Goal: Task Accomplishment & Management: Use online tool/utility

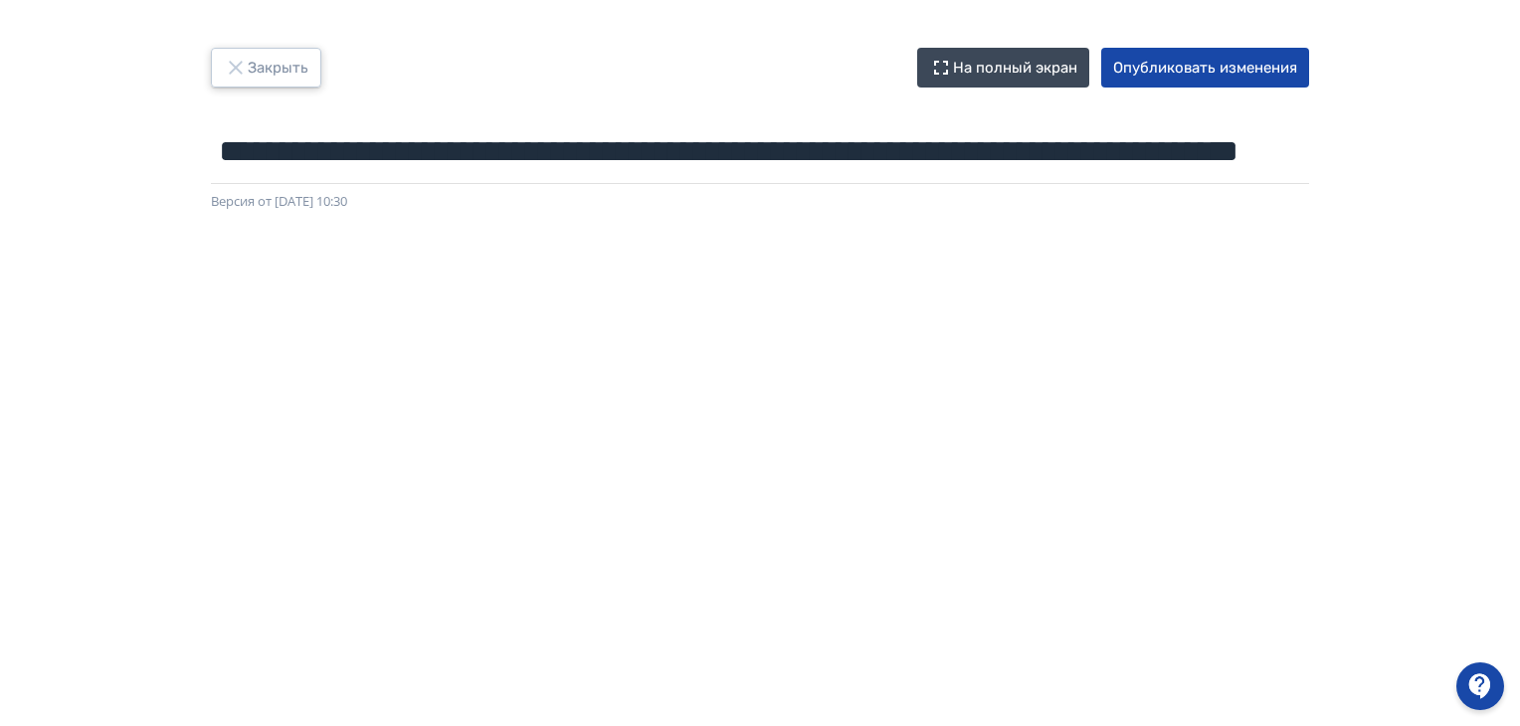
click at [260, 72] on button "Закрыть" at bounding box center [266, 68] width 110 height 40
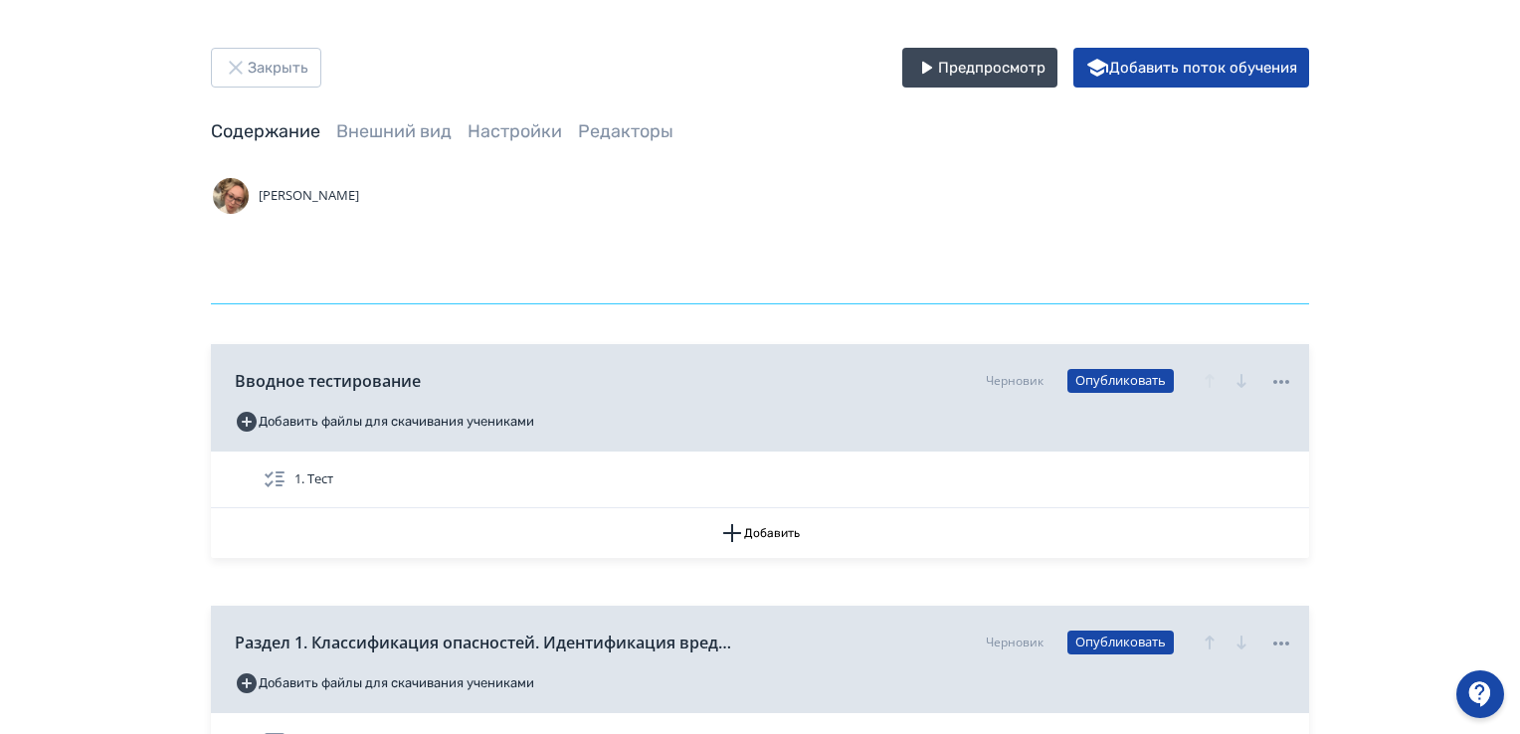
scroll to position [0, 3085]
drag, startPoint x: 219, startPoint y: 272, endPoint x: 1481, endPoint y: 235, distance: 1262.2
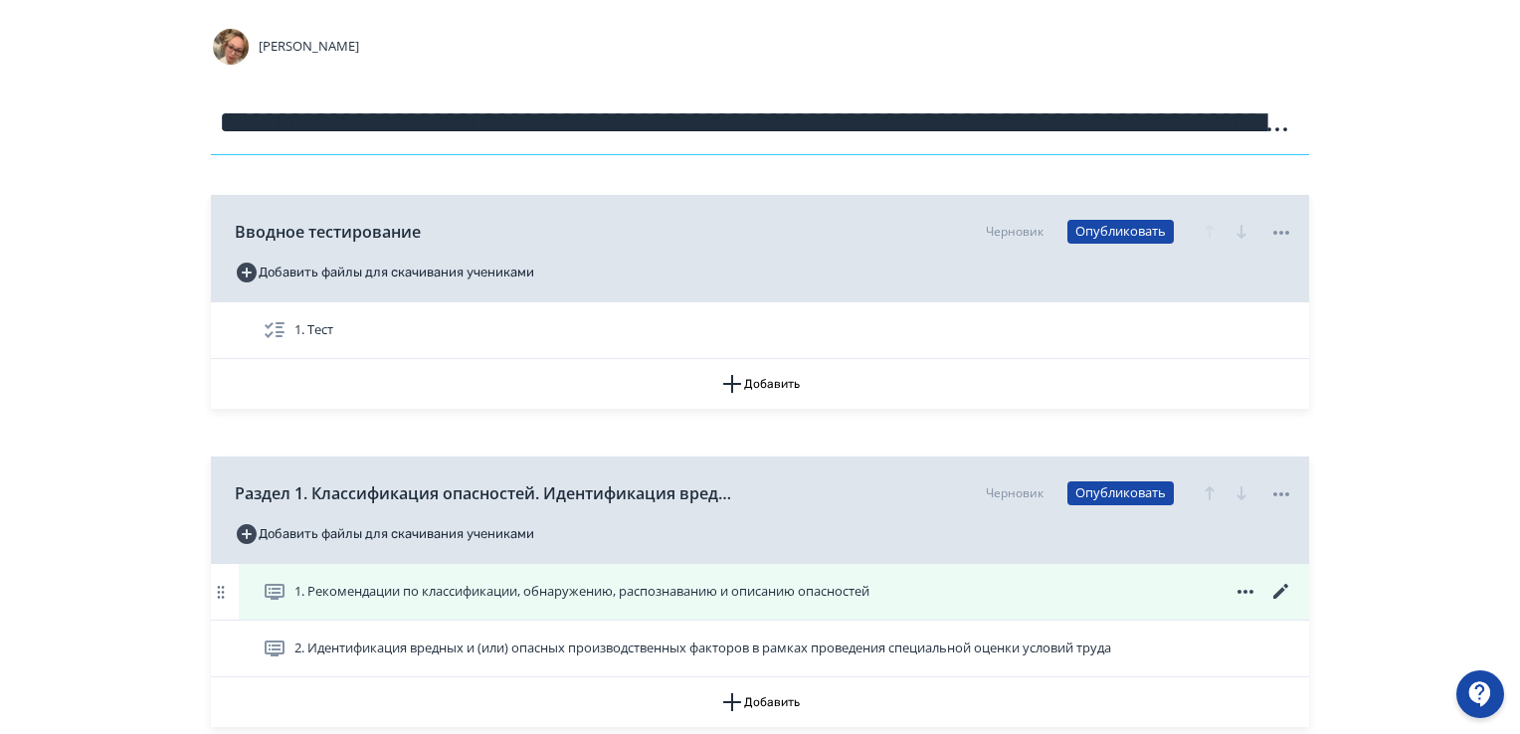
scroll to position [299, 0]
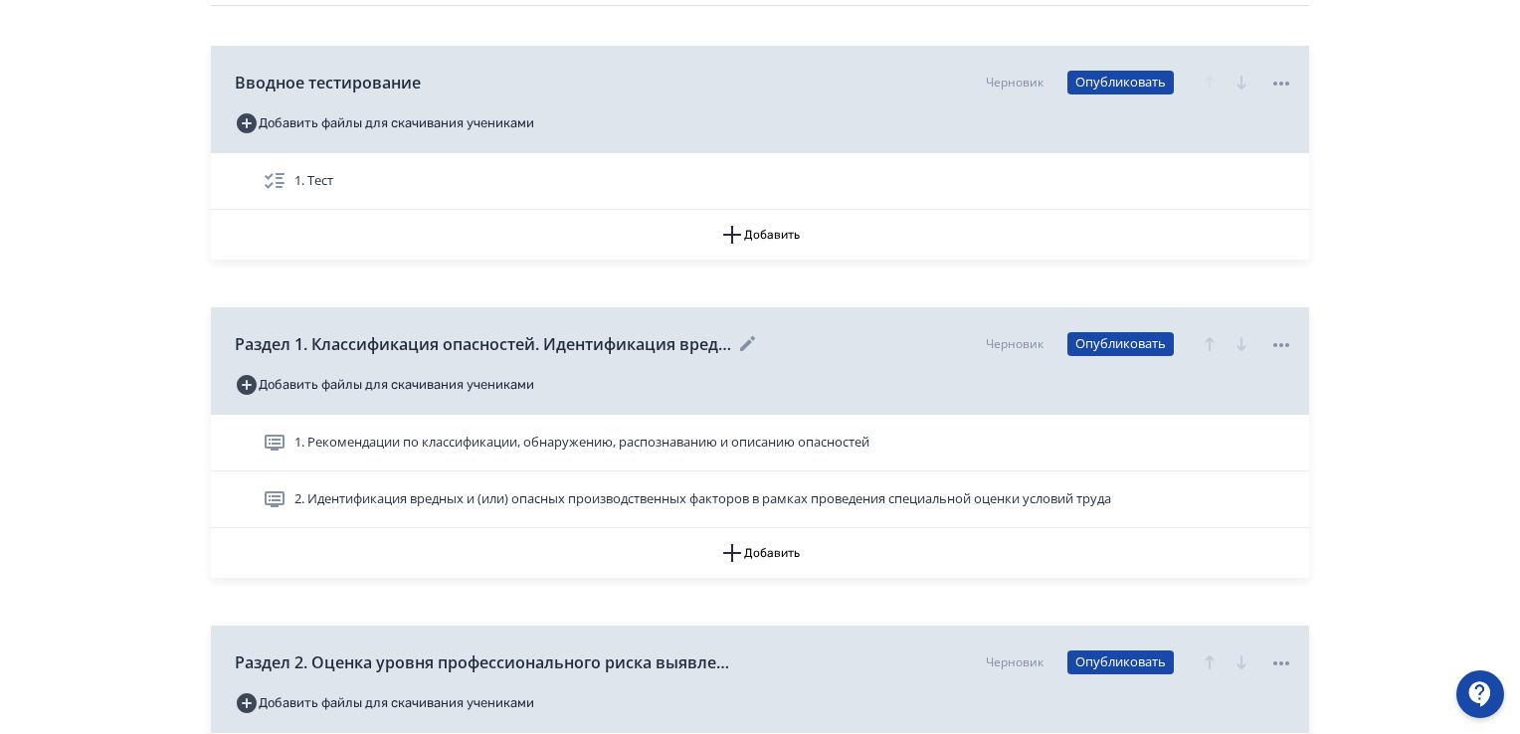
click at [746, 343] on icon at bounding box center [747, 343] width 15 height 15
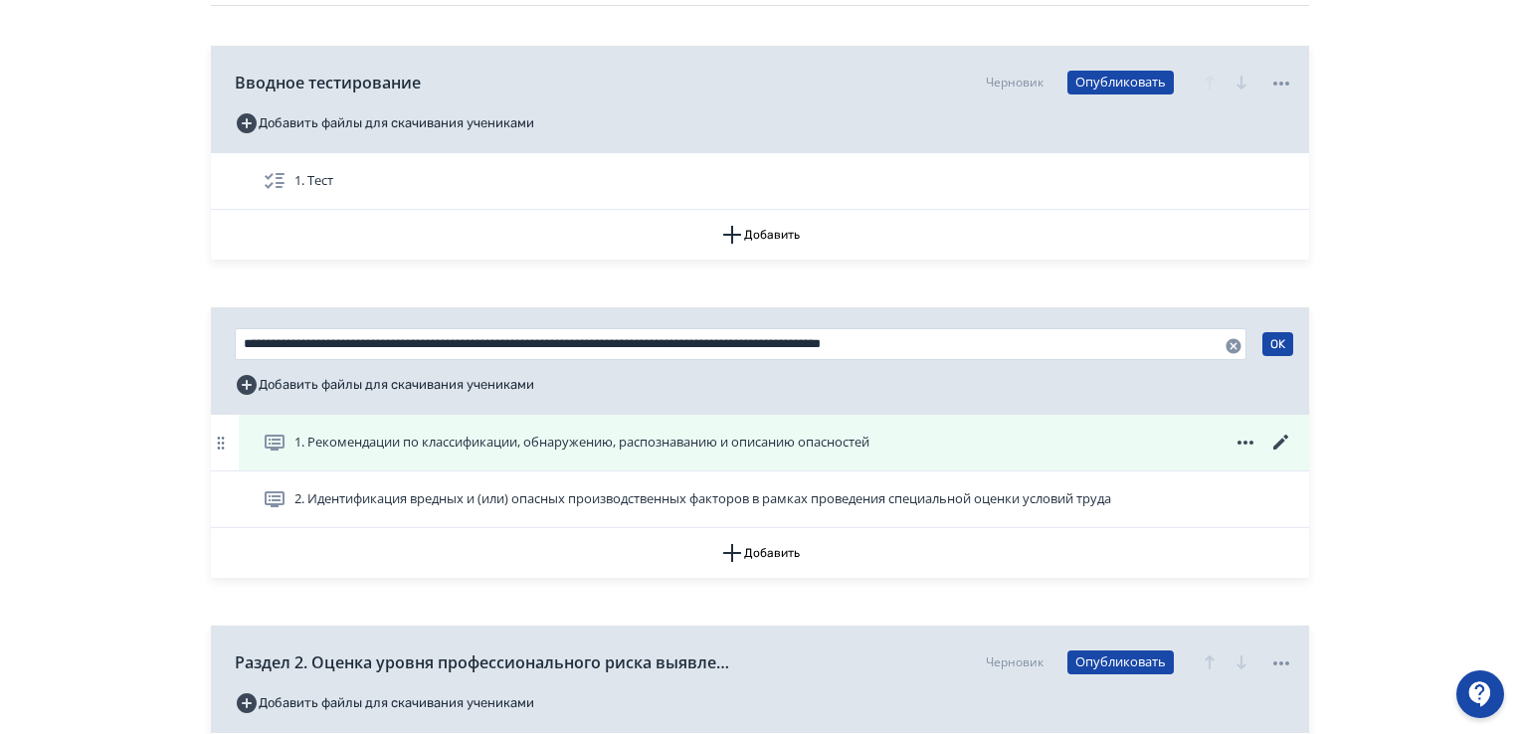
click at [1277, 444] on icon at bounding box center [1282, 443] width 24 height 24
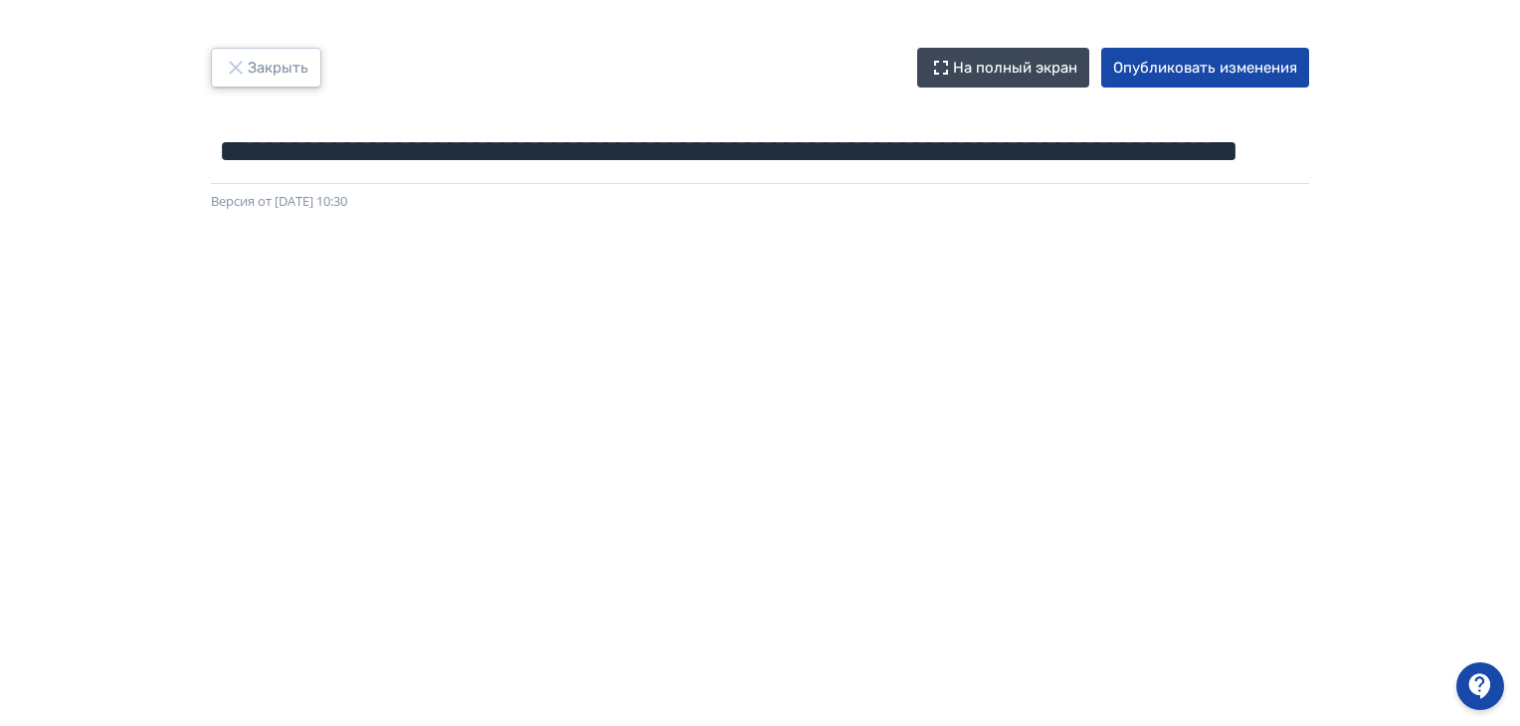
click at [257, 64] on button "Закрыть" at bounding box center [266, 68] width 110 height 40
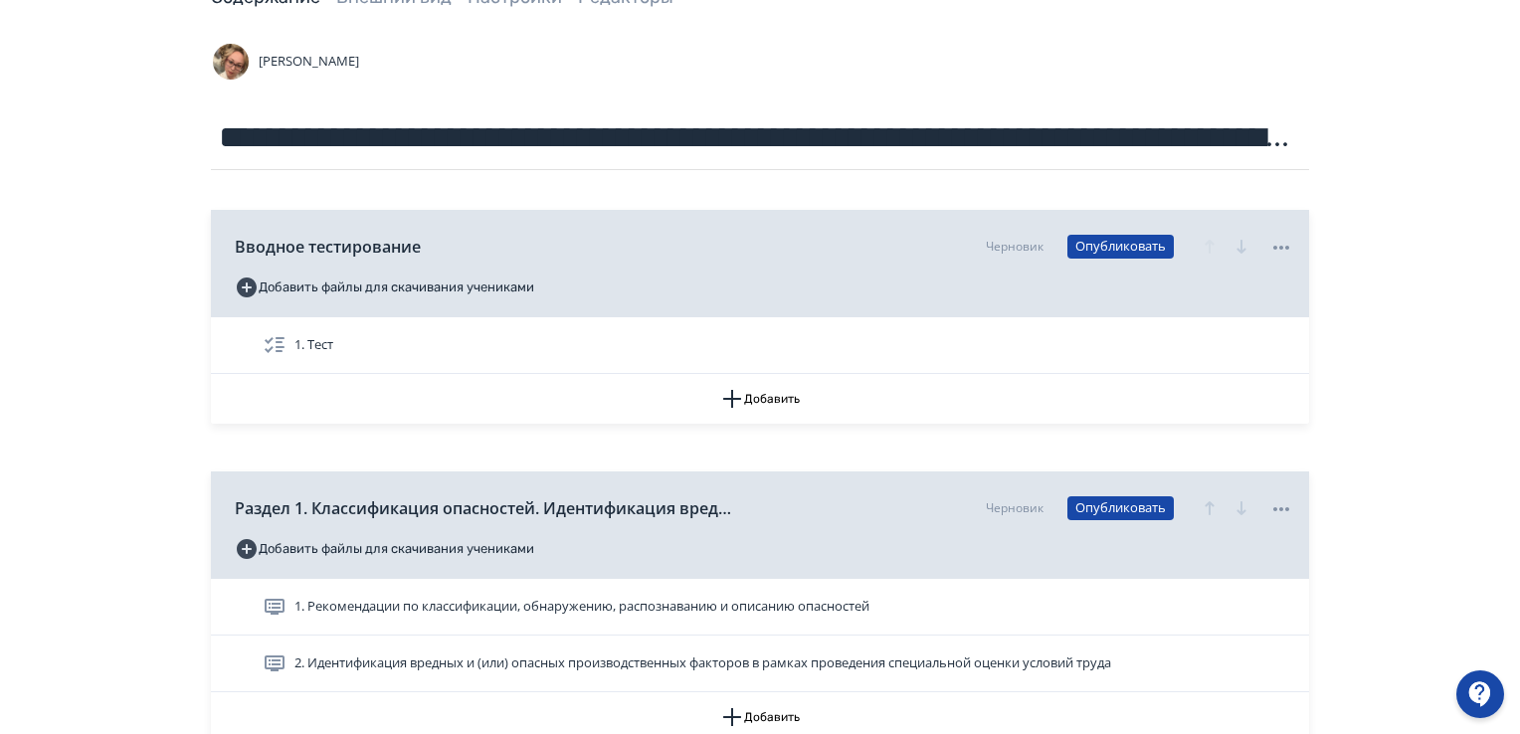
scroll to position [299, 0]
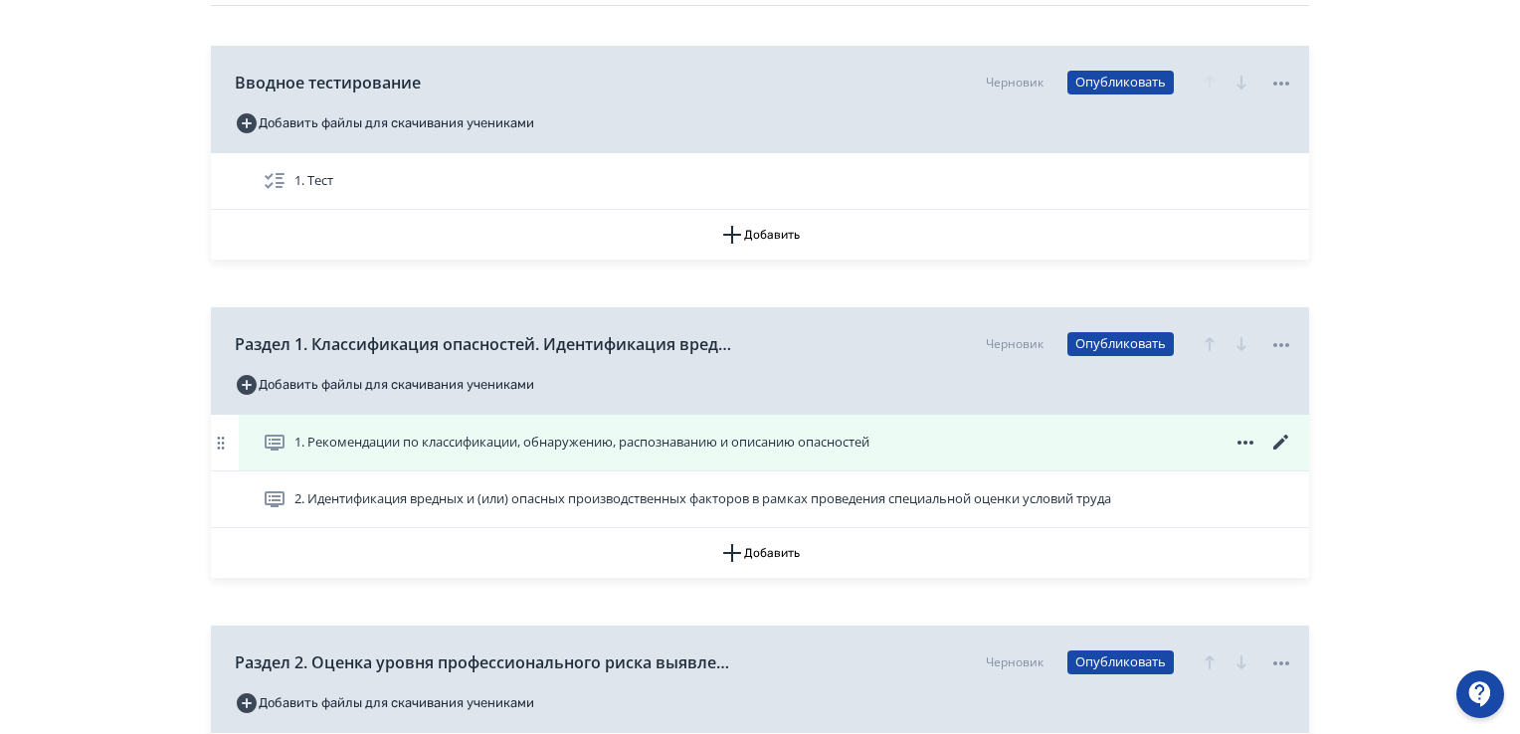
click at [1274, 445] on icon at bounding box center [1282, 443] width 24 height 24
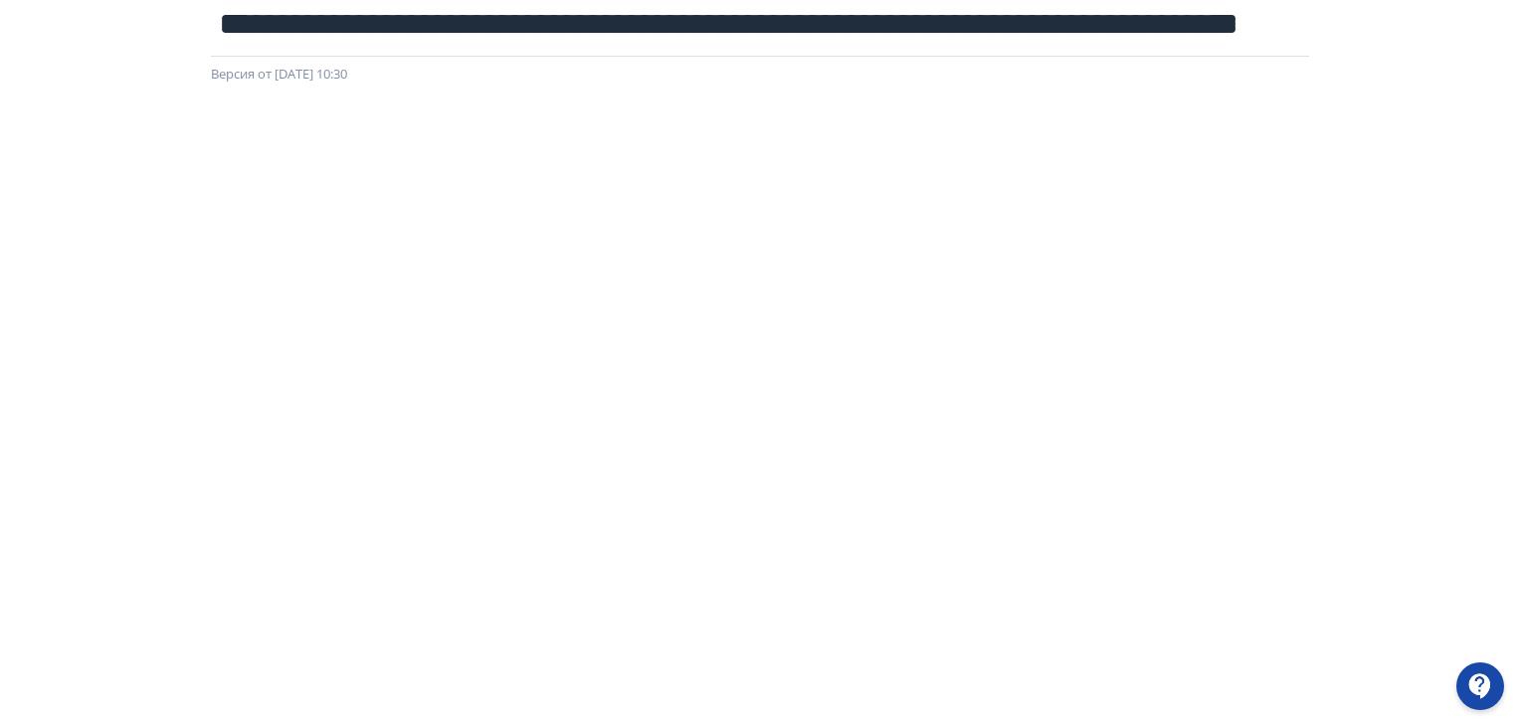
scroll to position [22, 0]
